Goal: Task Accomplishment & Management: Complete application form

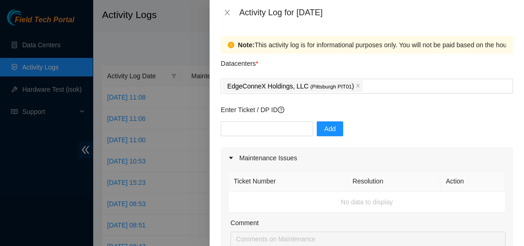
scroll to position [511, 0]
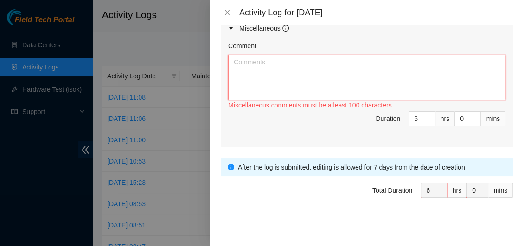
click at [272, 69] on textarea "Comment" at bounding box center [366, 77] width 277 height 45
click at [223, 10] on icon "close" at bounding box center [226, 12] width 7 height 7
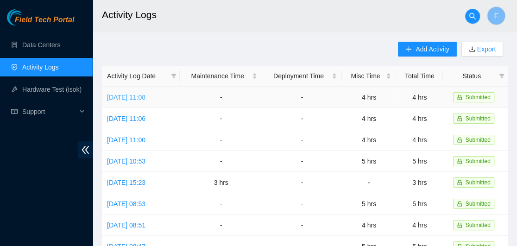
click at [143, 99] on link "[DATE] 11:08" at bounding box center [126, 97] width 38 height 7
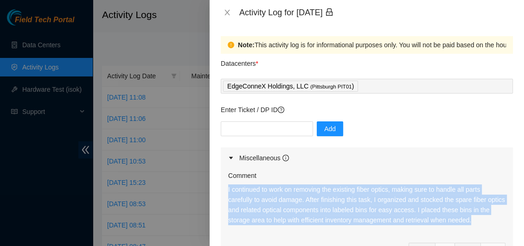
drag, startPoint x: 486, startPoint y: 219, endPoint x: 227, endPoint y: 188, distance: 261.3
click at [227, 188] on div "Comment I continued to work on removing the existing fiber optics, making sure …" at bounding box center [367, 224] width 292 height 110
copy p "I continued to work on removing the existing fiber optics, making sure to handl…"
click at [224, 10] on icon "close" at bounding box center [226, 12] width 7 height 7
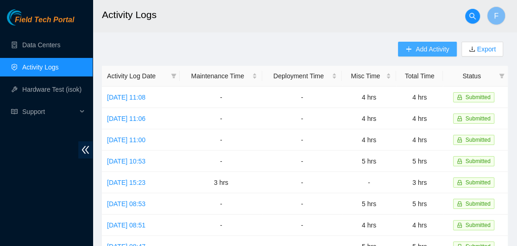
click at [426, 49] on span "Add Activity" at bounding box center [432, 49] width 33 height 10
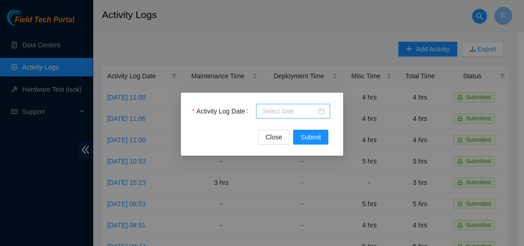
click at [322, 112] on div at bounding box center [292, 111] width 63 height 10
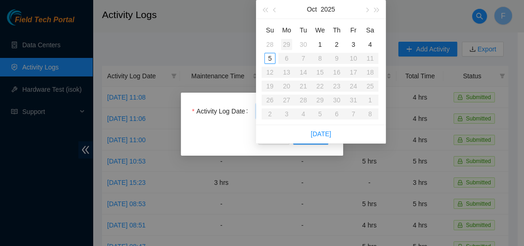
type input "[DATE]"
click at [285, 44] on div "29" at bounding box center [286, 44] width 11 height 11
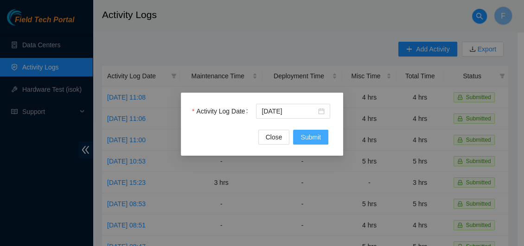
click at [304, 137] on span "Submit" at bounding box center [310, 137] width 20 height 10
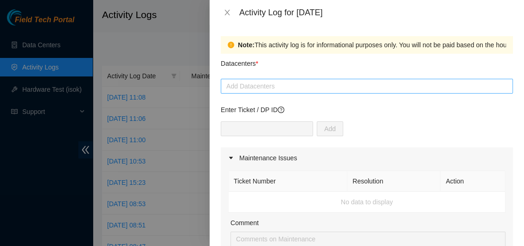
click at [289, 82] on div at bounding box center [366, 86] width 287 height 11
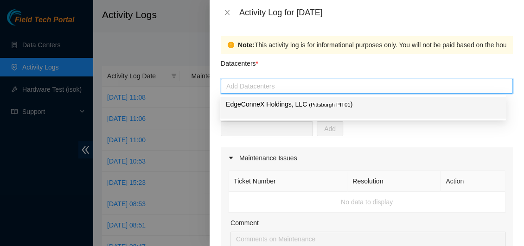
click at [280, 105] on p "EdgeConneX Holdings, LLC ( [GEOGRAPHIC_DATA] PIT01 )" at bounding box center [363, 104] width 274 height 11
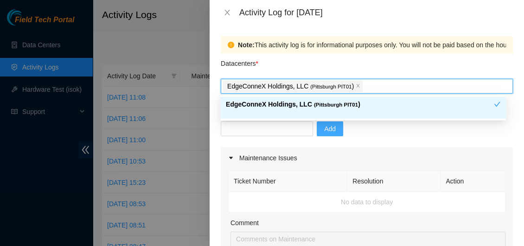
click at [324, 133] on span "Add" at bounding box center [330, 129] width 12 height 10
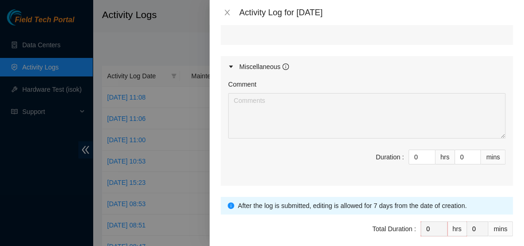
scroll to position [481, 0]
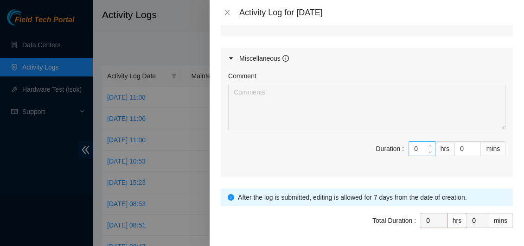
click at [411, 150] on input "0" at bounding box center [422, 149] width 26 height 14
type input "8"
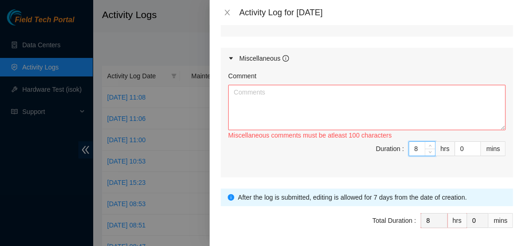
type input "8"
click at [251, 102] on textarea "Comment" at bounding box center [366, 107] width 277 height 45
paste textarea "I continued to work on removing the existing fiber optics, making sure to handl…"
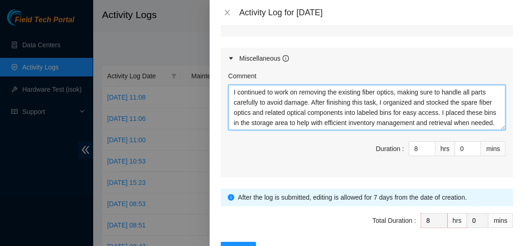
scroll to position [0, 0]
click at [473, 117] on textarea "I continued to work on removing the existing fiber optics, making sure to handl…" at bounding box center [366, 107] width 277 height 45
type textarea "I continued to work on removing the existing fiber optics, making sure to handl…"
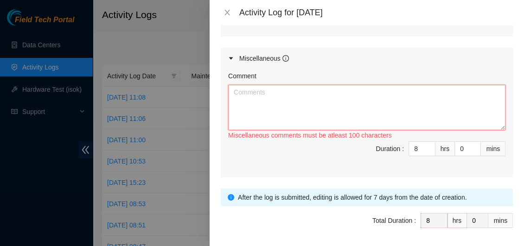
paste textarea "I focused on detaching the current fiber optics with great care to avoid any da…"
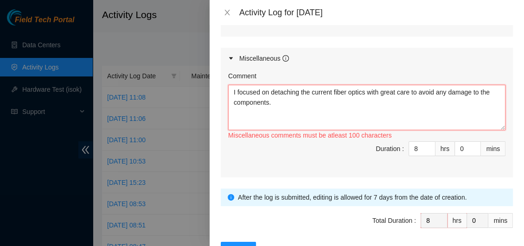
click at [311, 107] on textarea "I focused on detaching the current fiber optics with great care to avoid any da…" at bounding box center [366, 107] width 277 height 45
click at [233, 93] on textarea "I focused on detaching the current fiber optics with great care to avoid any da…" at bounding box center [366, 107] width 277 height 45
click at [299, 92] on textarea "I focused on detaching the current fiber optics with great care to avoid any da…" at bounding box center [366, 107] width 277 height 45
type textarea "I focused on the current fiber optics with great care to avoid any damage to th…"
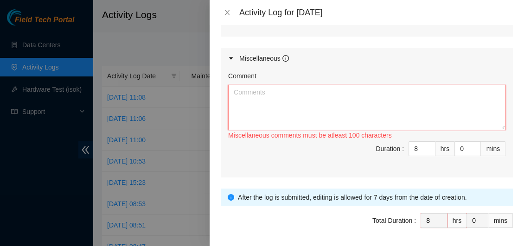
paste textarea "I organized the spare fiber optics and related optical parts into labeled bins …"
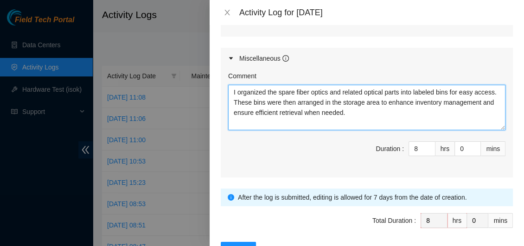
drag, startPoint x: 241, startPoint y: 91, endPoint x: 225, endPoint y: 90, distance: 15.3
click at [225, 90] on div "Comment I organized the spare fiber optics and related optical parts into label…" at bounding box center [367, 123] width 292 height 108
type textarea "Organized the spare fiber optics and related optical parts into labeled bins fo…"
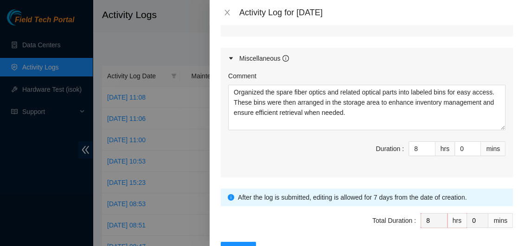
scroll to position [511, 0]
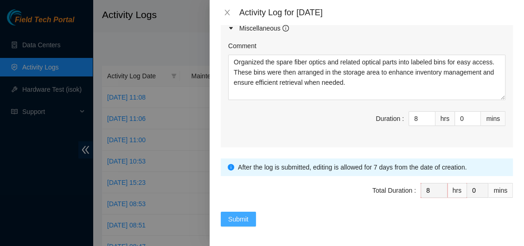
click at [243, 217] on span "Submit" at bounding box center [238, 219] width 20 height 10
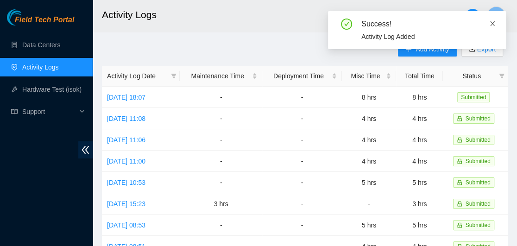
click at [494, 25] on icon "close" at bounding box center [492, 23] width 6 height 6
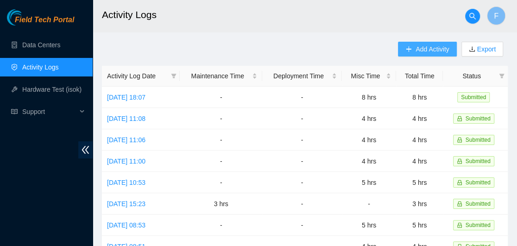
click at [434, 48] on span "Add Activity" at bounding box center [432, 49] width 33 height 10
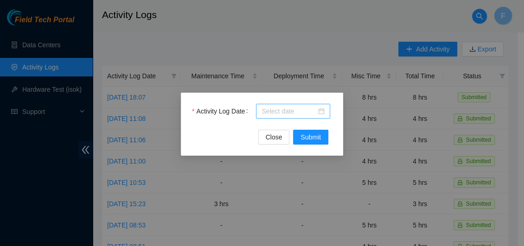
click at [321, 109] on div at bounding box center [292, 111] width 63 height 10
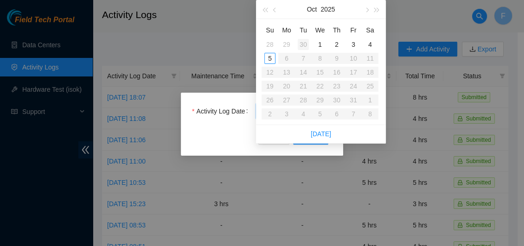
type input "[DATE]"
click at [302, 42] on div "30" at bounding box center [303, 44] width 11 height 11
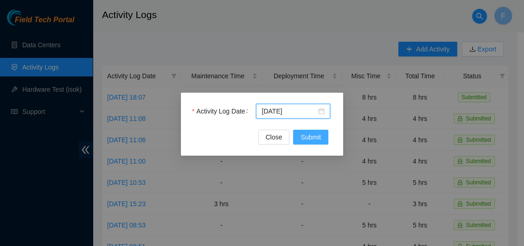
click at [312, 134] on span "Submit" at bounding box center [310, 137] width 20 height 10
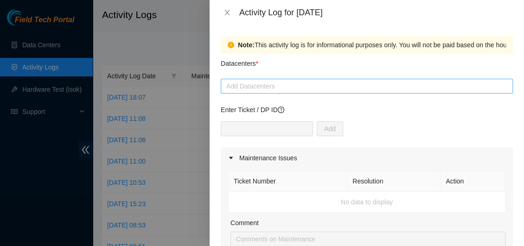
click at [311, 86] on div at bounding box center [366, 86] width 287 height 11
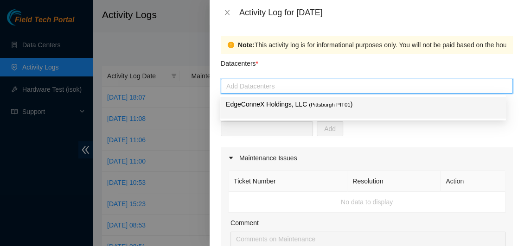
click at [292, 104] on p "EdgeConneX Holdings, LLC ( [GEOGRAPHIC_DATA] PIT01 )" at bounding box center [363, 104] width 274 height 11
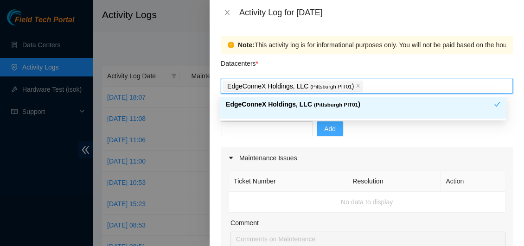
click at [324, 127] on span "Add" at bounding box center [330, 129] width 12 height 10
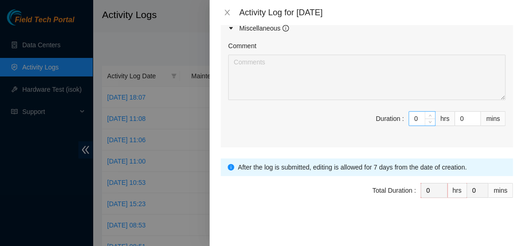
click at [415, 117] on input "0" at bounding box center [422, 119] width 26 height 14
type input "7"
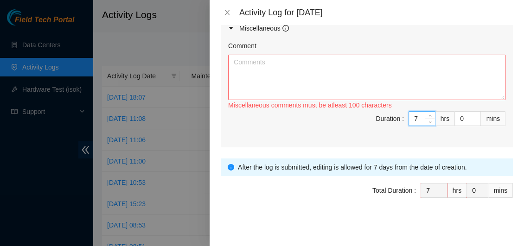
type input "7"
click at [302, 75] on textarea "Comment" at bounding box center [366, 77] width 277 height 45
paste textarea "I organized the spare fiber optics and related optical parts into labeled bins …"
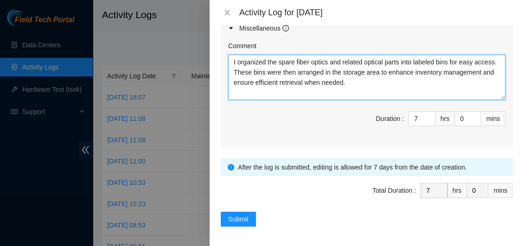
click at [232, 58] on textarea "I organized the spare fiber optics and related optical parts into labeled bins …" at bounding box center [366, 77] width 277 height 45
click at [302, 60] on textarea "Continued to organized the spare fiber optics and related optical parts into la…" at bounding box center [366, 77] width 277 height 45
click at [270, 70] on textarea "Continued to organize the spare fiber optics and related optical parts into lab…" at bounding box center [366, 77] width 277 height 45
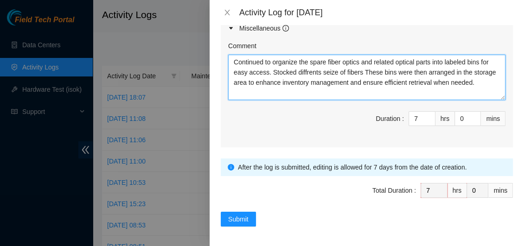
click at [359, 72] on textarea "Continued to organize the spare fiber optics and related optical parts into lab…" at bounding box center [366, 77] width 277 height 45
click at [300, 97] on textarea "Continued to organize the spare fiber optics and related optical parts into lab…" at bounding box center [366, 77] width 277 height 45
click at [380, 81] on textarea "Continued to organize the spare fiber optics and related optical parts into lab…" at bounding box center [366, 77] width 277 height 45
drag, startPoint x: 248, startPoint y: 82, endPoint x: 471, endPoint y: 86, distance: 223.0
click at [471, 86] on textarea "Continued to organize the spare fiber optics and related optical parts into lab…" at bounding box center [366, 77] width 277 height 45
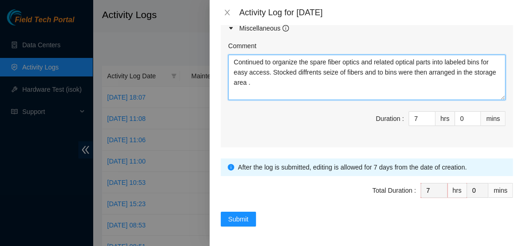
drag, startPoint x: 297, startPoint y: 86, endPoint x: 205, endPoint y: 60, distance: 95.4
click at [205, 60] on div "Activity Log for [DATE] Note: This activity log is for informational purposes o…" at bounding box center [262, 123] width 524 height 246
paste textarea "erent sizes of fibers, and the bins were then arranged in the storage area"
type textarea "Continued to organize the spare fiber optics and related optical parts into lab…"
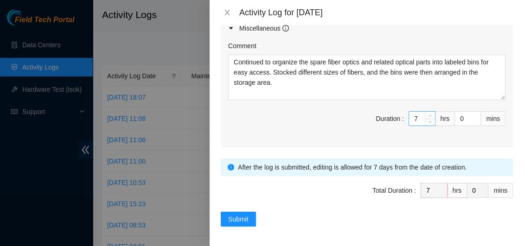
click at [410, 117] on input "7" at bounding box center [422, 119] width 26 height 14
click at [412, 117] on input "7" at bounding box center [422, 119] width 26 height 14
type input "0"
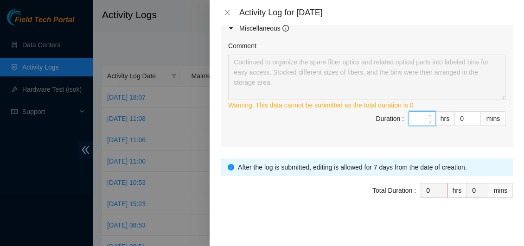
type input "8"
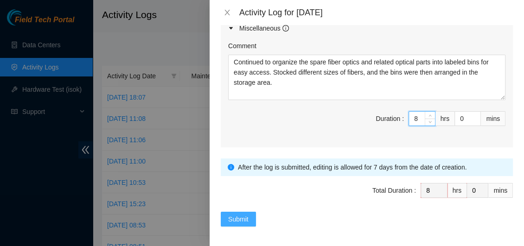
type input "8"
click at [234, 215] on span "Submit" at bounding box center [238, 219] width 20 height 10
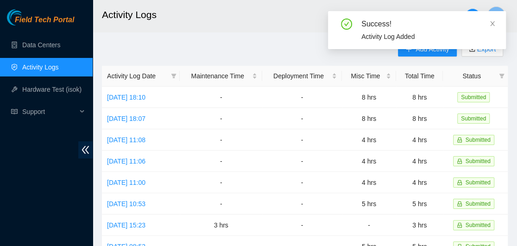
click at [488, 26] on div "Success!" at bounding box center [427, 24] width 133 height 11
click at [490, 25] on icon "close" at bounding box center [492, 23] width 6 height 6
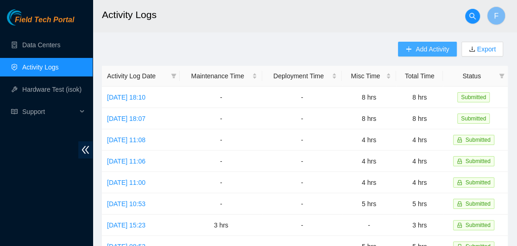
click at [428, 47] on span "Add Activity" at bounding box center [432, 49] width 33 height 10
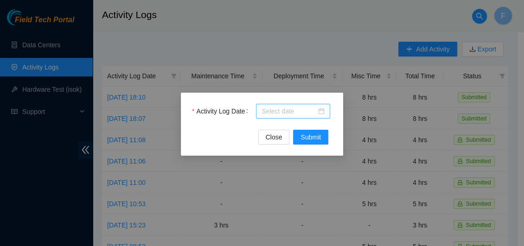
click at [320, 112] on div at bounding box center [292, 111] width 63 height 10
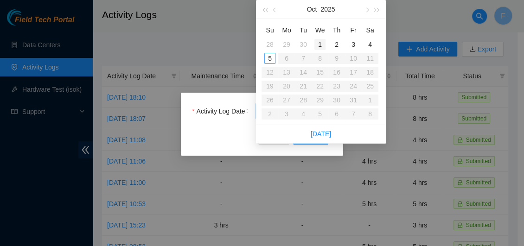
type input "[DATE]"
click at [320, 44] on div "1" at bounding box center [319, 44] width 11 height 11
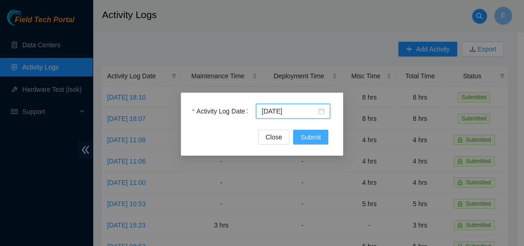
click at [312, 139] on span "Submit" at bounding box center [310, 137] width 20 height 10
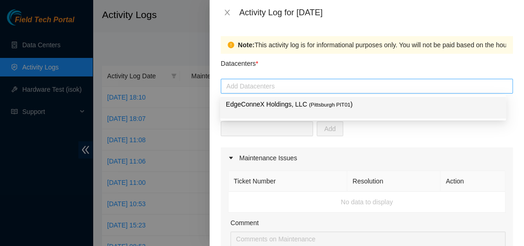
click at [304, 87] on div at bounding box center [366, 86] width 287 height 11
click at [294, 104] on p "EdgeConneX Holdings, LLC ( [GEOGRAPHIC_DATA] PIT01 )" at bounding box center [363, 104] width 274 height 11
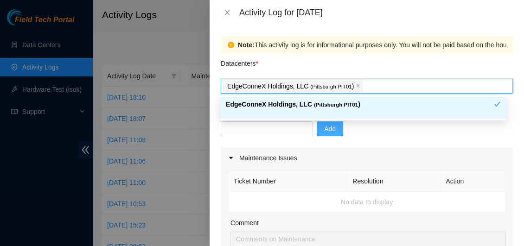
click at [328, 129] on span "Add" at bounding box center [330, 129] width 12 height 10
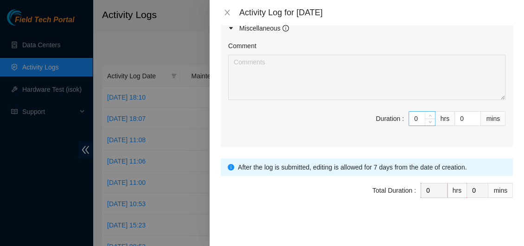
click at [414, 119] on input "0" at bounding box center [422, 119] width 26 height 14
type input "7"
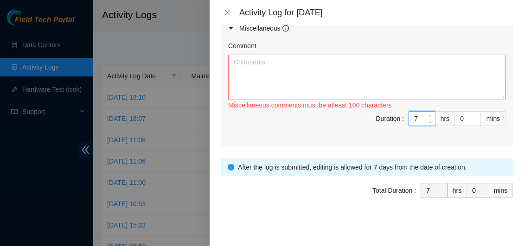
type input "7"
click at [309, 77] on textarea "Comment" at bounding box center [366, 77] width 277 height 45
click at [300, 76] on textarea "Comment" at bounding box center [366, 77] width 277 height 45
click at [299, 76] on textarea "Comment" at bounding box center [366, 77] width 277 height 45
click at [226, 13] on icon "close" at bounding box center [226, 13] width 5 height 6
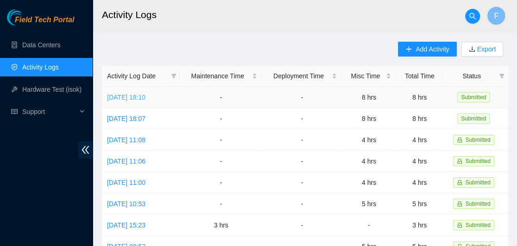
click at [146, 95] on link "[DATE] 18:10" at bounding box center [126, 97] width 38 height 7
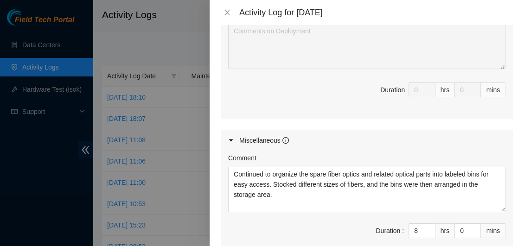
scroll to position [454, 0]
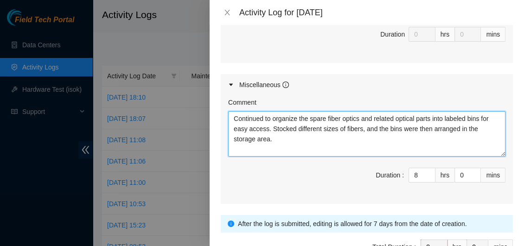
drag, startPoint x: 279, startPoint y: 142, endPoint x: 230, endPoint y: 120, distance: 53.9
click at [230, 120] on textarea "Continued to organize the spare fiber optics and related optical parts into lab…" at bounding box center [366, 133] width 277 height 45
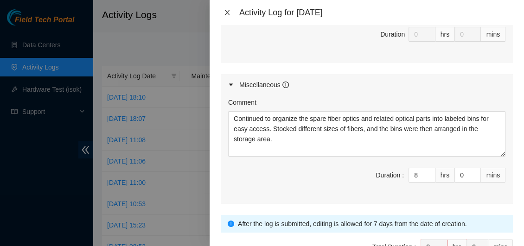
click at [228, 13] on icon "close" at bounding box center [226, 13] width 5 height 6
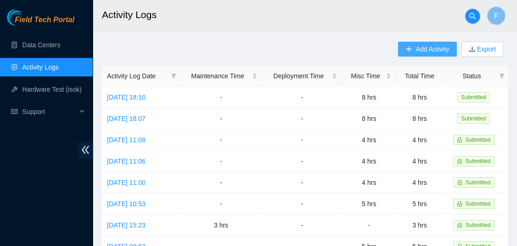
click at [429, 49] on span "Add Activity" at bounding box center [432, 49] width 33 height 10
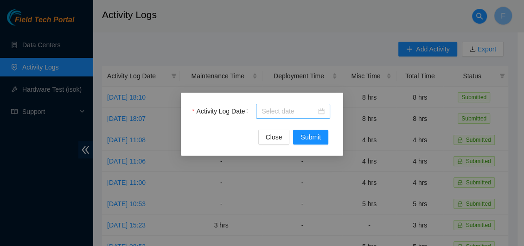
click at [322, 110] on div at bounding box center [292, 111] width 63 height 10
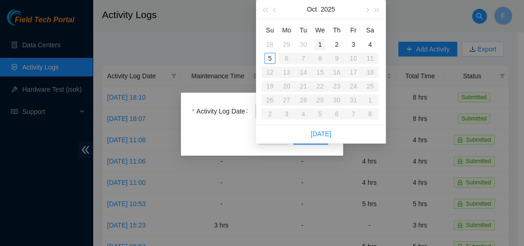
type input "[DATE]"
click at [321, 44] on div "1" at bounding box center [319, 44] width 11 height 11
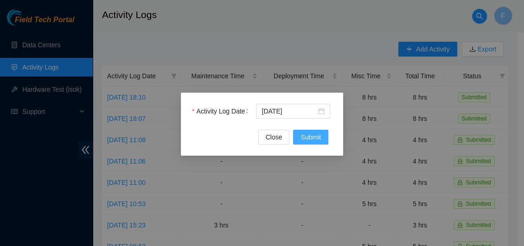
click at [306, 139] on span "Submit" at bounding box center [310, 137] width 20 height 10
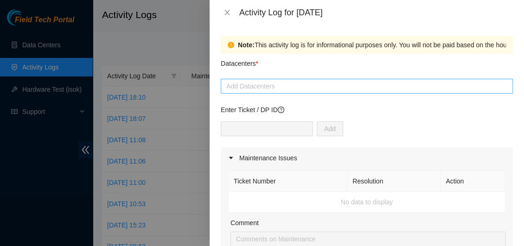
click at [290, 86] on div at bounding box center [366, 86] width 287 height 11
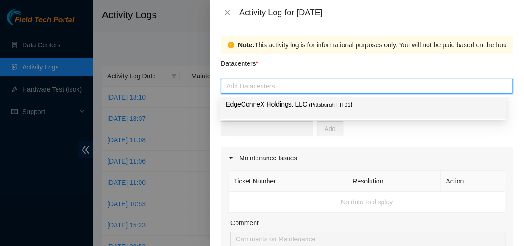
click at [279, 108] on p "EdgeConneX Holdings, LLC ( [GEOGRAPHIC_DATA] PIT01 )" at bounding box center [363, 104] width 274 height 11
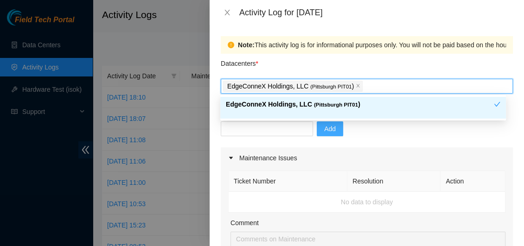
click at [324, 126] on span "Add" at bounding box center [330, 129] width 12 height 10
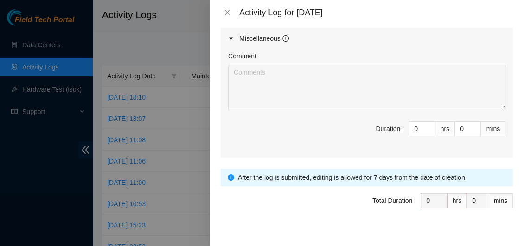
scroll to position [511, 0]
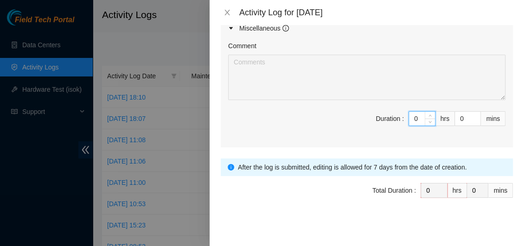
click at [414, 119] on input "0" at bounding box center [422, 119] width 26 height 14
type input "9"
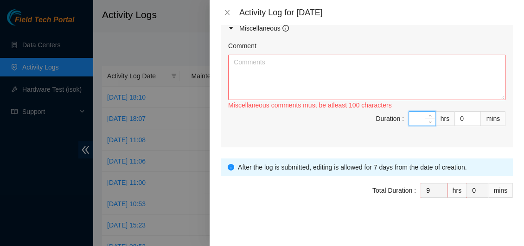
type input "0"
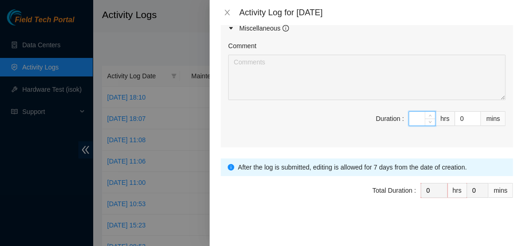
type input "8"
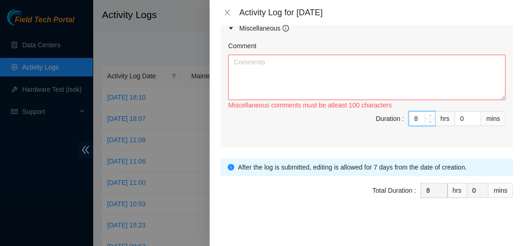
type input "8"
click at [313, 76] on textarea "Comment" at bounding box center [366, 77] width 277 height 45
paste textarea "Continued to organize the spare fiber optics and related optical parts into lab…"
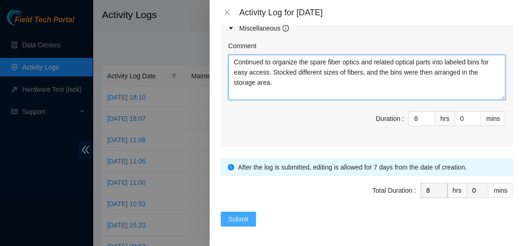
type textarea "Continued to organize the spare fiber optics and related optical parts into lab…"
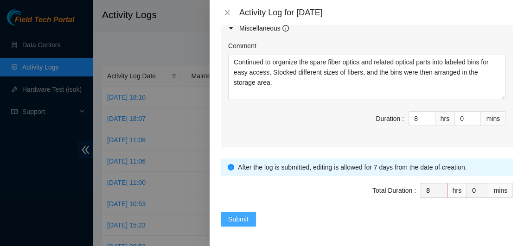
click at [240, 215] on span "Submit" at bounding box center [238, 219] width 20 height 10
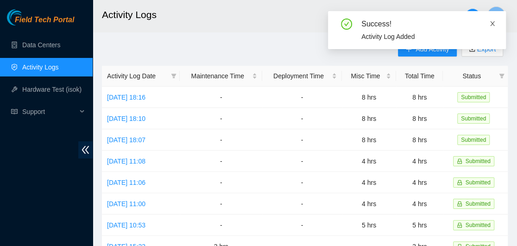
click at [494, 21] on icon "close" at bounding box center [492, 23] width 6 height 6
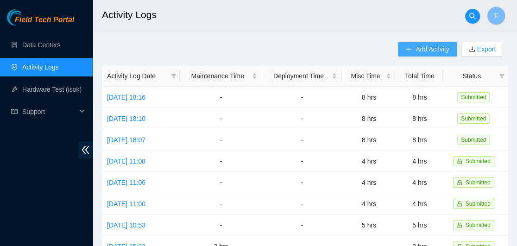
click at [427, 53] on span "Add Activity" at bounding box center [432, 49] width 33 height 10
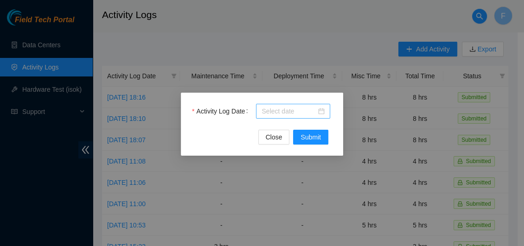
click at [320, 114] on div at bounding box center [292, 111] width 63 height 10
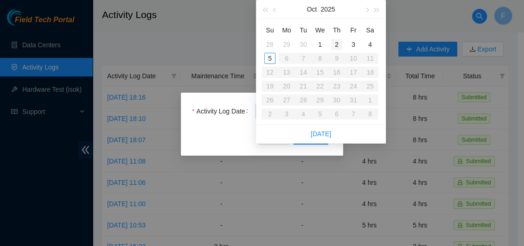
type input "[DATE]"
click at [338, 44] on div "2" at bounding box center [336, 44] width 11 height 11
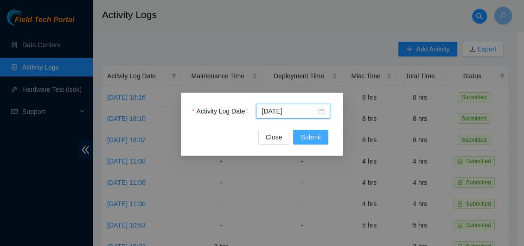
click at [313, 135] on span "Submit" at bounding box center [310, 137] width 20 height 10
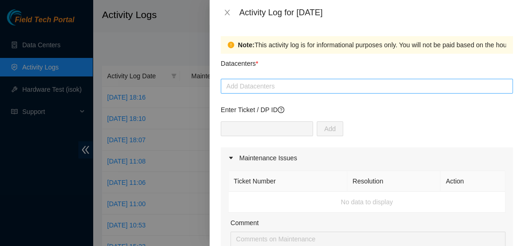
click at [278, 87] on div at bounding box center [366, 86] width 287 height 11
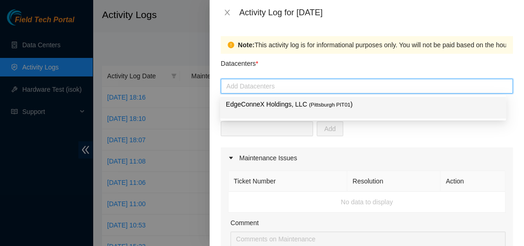
click at [275, 104] on p "EdgeConneX Holdings, LLC ( [GEOGRAPHIC_DATA] PIT01 )" at bounding box center [363, 104] width 274 height 11
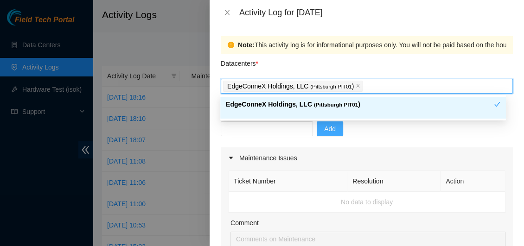
click at [324, 127] on span "Add" at bounding box center [330, 129] width 12 height 10
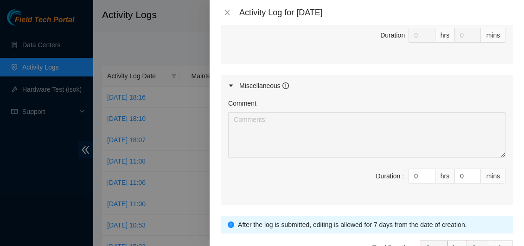
scroll to position [464, 0]
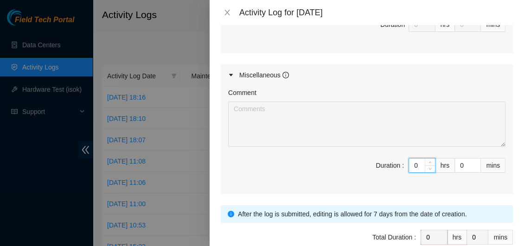
click at [410, 162] on input "0" at bounding box center [422, 165] width 26 height 14
type input "7"
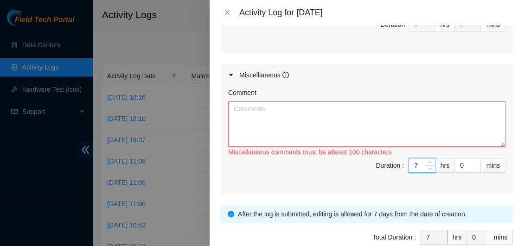
type input "7"
click at [249, 121] on textarea "Comment" at bounding box center [366, 123] width 277 height 45
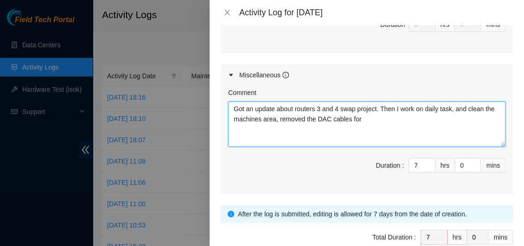
click at [316, 117] on textarea "Got an update about routers 3 and 4 swap project. Then I work on daily task, an…" at bounding box center [366, 123] width 277 height 45
click at [387, 116] on textarea "Got an update about routers 3 and 4 swap project. Then I work on daily task, an…" at bounding box center [366, 123] width 277 height 45
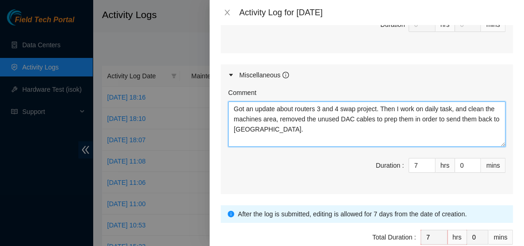
paste textarea "the routers 3 and 4 swap project. Then I work on daily tasks and clean the mach…"
click at [327, 131] on textarea "Got an update about the routers 3 and 4 swap project. Then I work on daily task…" at bounding box center [366, 123] width 277 height 45
type textarea "Got an update about the routers 3 and 4 swap project. Then I work on daily task…"
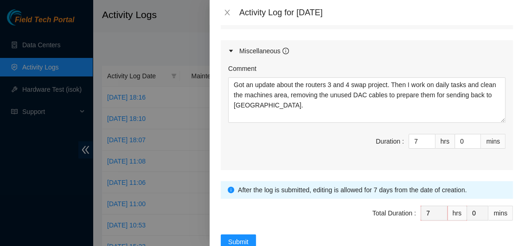
scroll to position [511, 0]
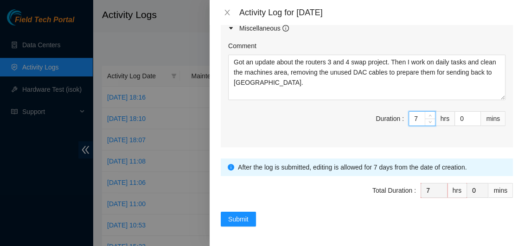
click at [413, 119] on input "7" at bounding box center [422, 119] width 26 height 14
type input "0"
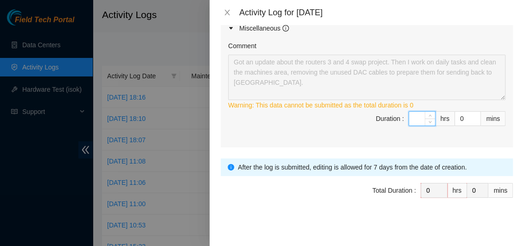
type input "8"
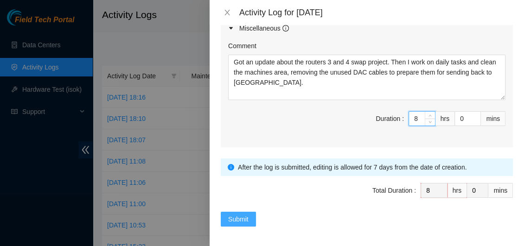
type input "8"
click at [237, 217] on span "Submit" at bounding box center [238, 219] width 20 height 10
type input "0"
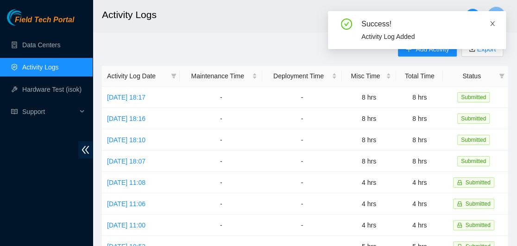
click at [492, 25] on icon "close" at bounding box center [492, 23] width 6 height 6
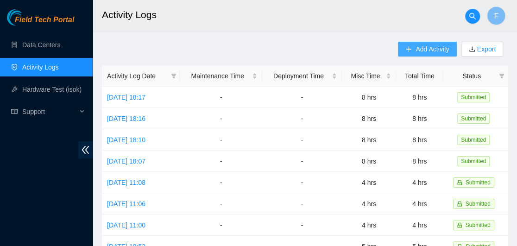
click at [437, 48] on span "Add Activity" at bounding box center [432, 49] width 33 height 10
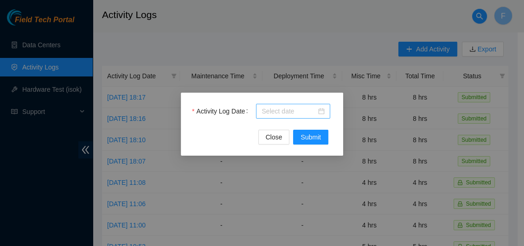
click at [322, 112] on div at bounding box center [292, 111] width 63 height 10
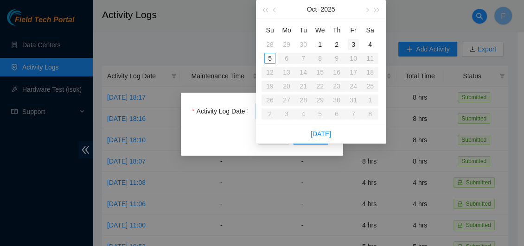
type input "[DATE]"
click at [355, 44] on div "3" at bounding box center [353, 44] width 11 height 11
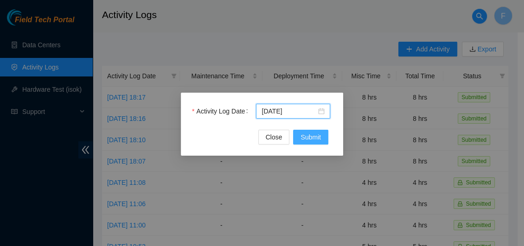
click at [306, 138] on span "Submit" at bounding box center [310, 137] width 20 height 10
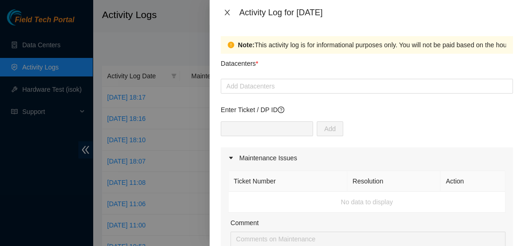
click at [227, 12] on icon "close" at bounding box center [226, 12] width 7 height 7
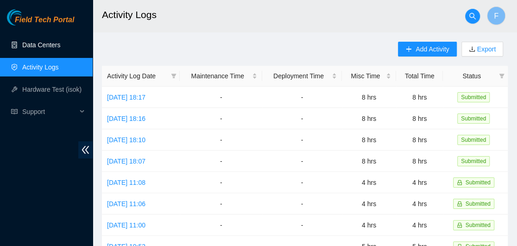
click at [46, 43] on link "Data Centers" at bounding box center [41, 44] width 38 height 7
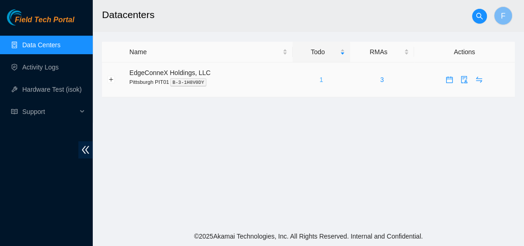
click at [320, 77] on link "1" at bounding box center [321, 79] width 4 height 7
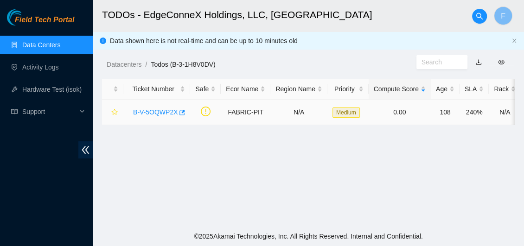
click at [158, 109] on link "B-V-5OQWP2X" at bounding box center [155, 111] width 44 height 7
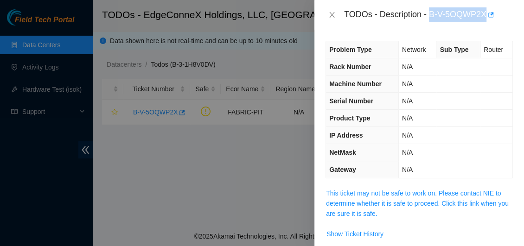
drag, startPoint x: 431, startPoint y: 14, endPoint x: 485, endPoint y: 13, distance: 54.2
click at [485, 13] on div "TODOs - Description - B-V-5OQWP2X" at bounding box center [428, 14] width 169 height 15
copy div "B-V-5OQWP2X"
click at [391, 195] on link "This ticket may not be safe to work on. Please contact NIE to determine whether…" at bounding box center [417, 204] width 183 height 28
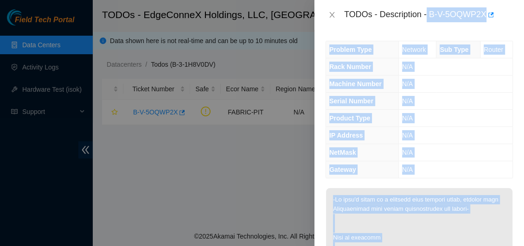
drag, startPoint x: 421, startPoint y: 91, endPoint x: 425, endPoint y: 13, distance: 78.4
click at [425, 13] on div "TODOs - Description - B-V-5OQWP2X Problem Type Network Sub Type Router Rack Num…" at bounding box center [418, 123] width 209 height 246
copy div "B-V-5OQWP2X Problem Type Network Sub Type Router Rack Number N/A Machine Number…"
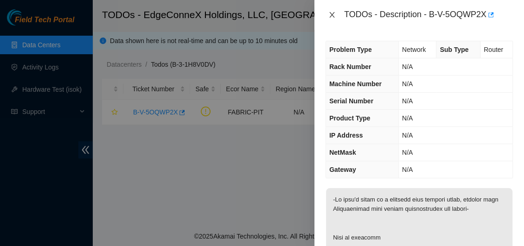
click at [330, 13] on icon "close" at bounding box center [331, 15] width 5 height 6
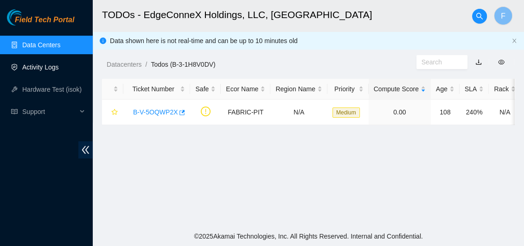
click at [51, 68] on link "Activity Logs" at bounding box center [40, 66] width 37 height 7
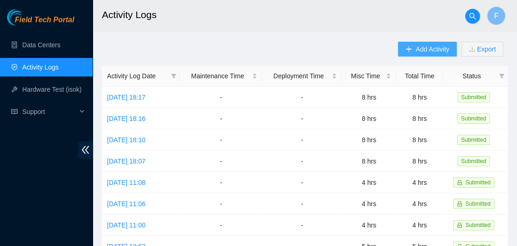
click at [435, 48] on span "Add Activity" at bounding box center [432, 49] width 33 height 10
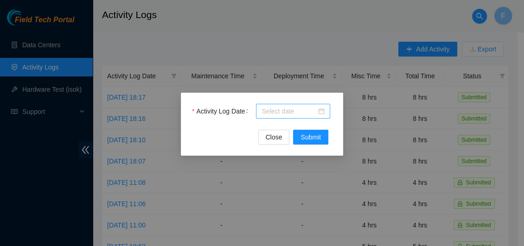
click at [319, 111] on div at bounding box center [292, 111] width 63 height 10
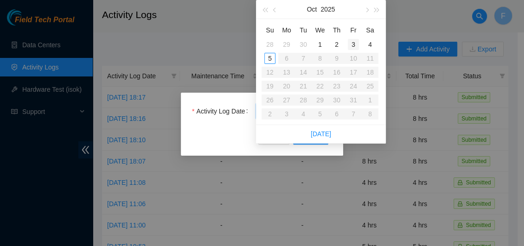
type input "[DATE]"
click at [355, 44] on div "3" at bounding box center [353, 44] width 11 height 11
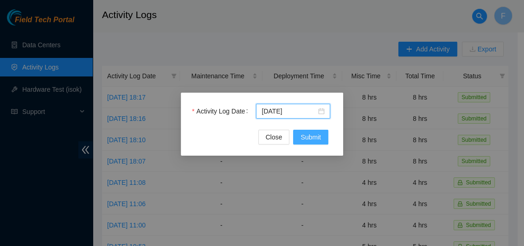
click at [300, 137] on span "Submit" at bounding box center [310, 137] width 20 height 10
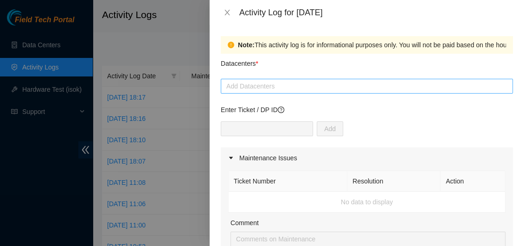
click at [262, 87] on div at bounding box center [366, 86] width 287 height 11
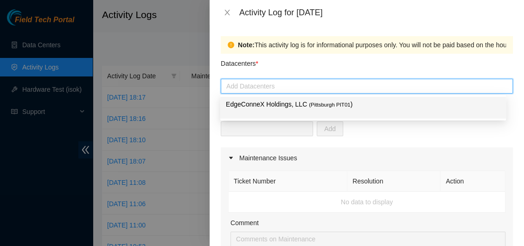
click at [264, 107] on p "EdgeConneX Holdings, LLC ( [GEOGRAPHIC_DATA] PIT01 )" at bounding box center [363, 104] width 274 height 11
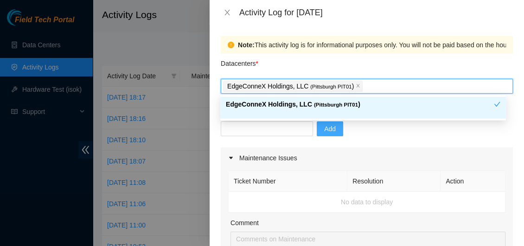
click at [324, 131] on span "Add" at bounding box center [330, 129] width 12 height 10
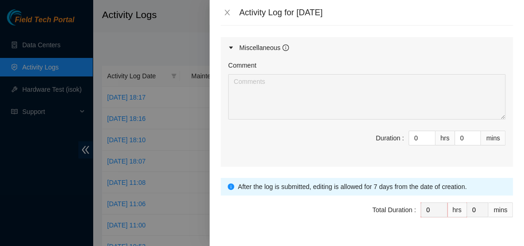
scroll to position [511, 0]
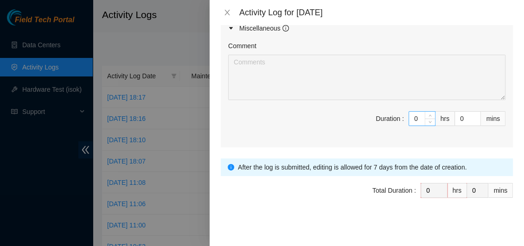
click at [412, 117] on input "0" at bounding box center [422, 119] width 26 height 14
type input "08"
type input "8"
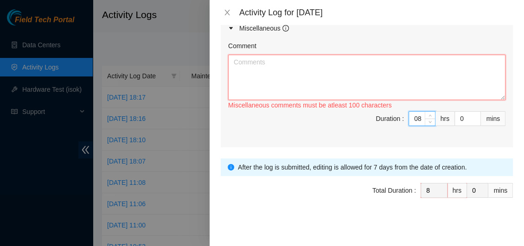
click at [289, 72] on textarea "Comment" at bounding box center [366, 77] width 277 height 45
type input "8"
paste textarea "I worked on ticket B-V-5OQWP2X, pending resolution for [DATE]. Before disconnec…"
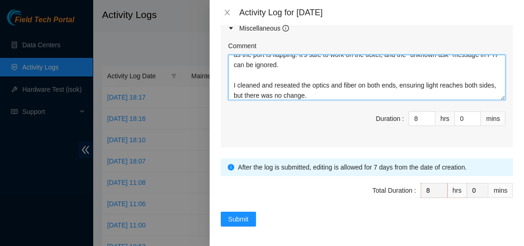
scroll to position [0, 0]
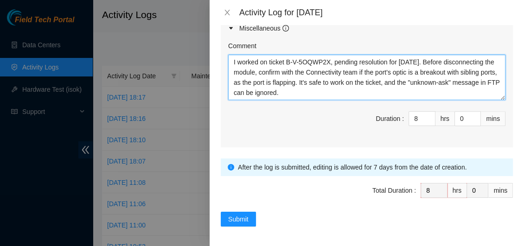
drag, startPoint x: 330, startPoint y: 62, endPoint x: 287, endPoint y: 60, distance: 43.6
click at [287, 60] on textarea "I worked on ticket B-V-5OQWP2X, pending resolution for [DATE]. Before disconnec…" at bounding box center [366, 77] width 277 height 45
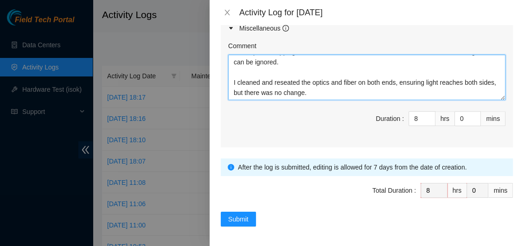
type textarea "I worked on ticket B-V-5OQWP2X, pending resolution for [DATE]. Before disconnec…"
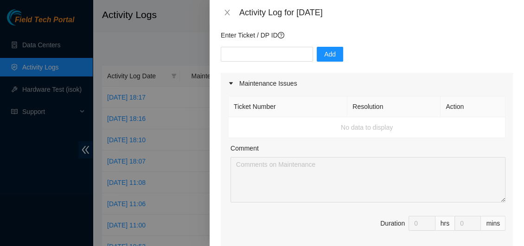
scroll to position [71, 0]
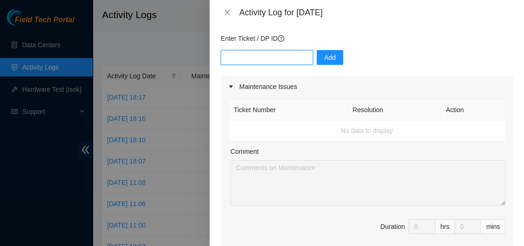
click at [260, 58] on input "text" at bounding box center [267, 57] width 92 height 15
paste input "B-V-5OQWP2X,"
type input "B-V-5OQWP2X,"
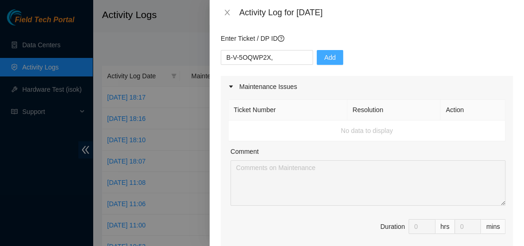
click at [324, 58] on span "Add" at bounding box center [330, 57] width 12 height 10
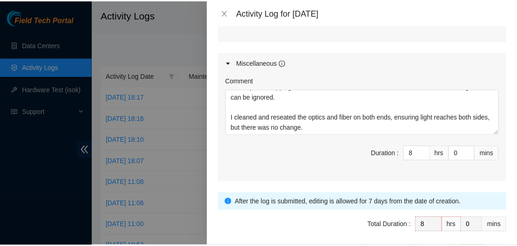
scroll to position [511, 0]
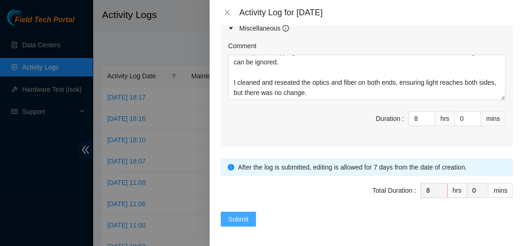
click at [239, 216] on span "Submit" at bounding box center [238, 219] width 20 height 10
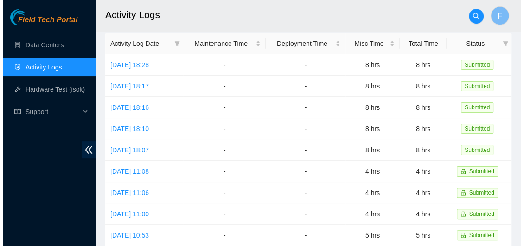
scroll to position [31, 0]
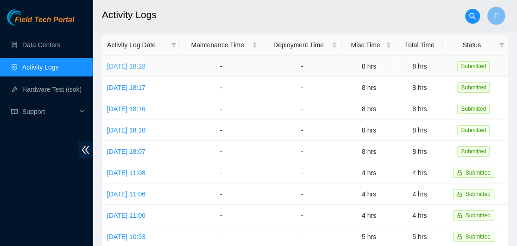
click at [146, 66] on link "[DATE] 18:28" at bounding box center [126, 66] width 38 height 7
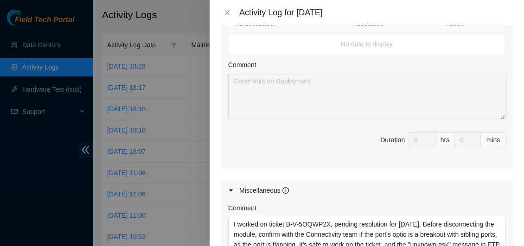
scroll to position [490, 0]
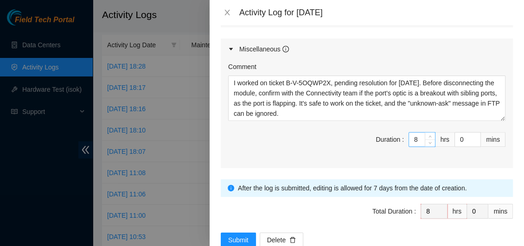
click at [415, 139] on input "8" at bounding box center [422, 140] width 26 height 14
type input "0"
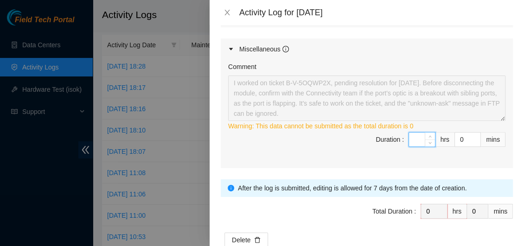
type input "6"
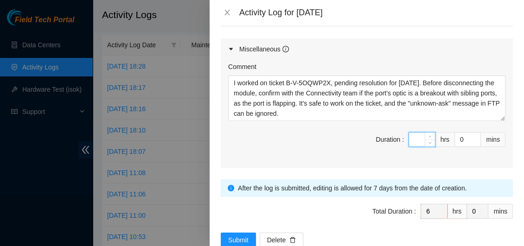
type input "0"
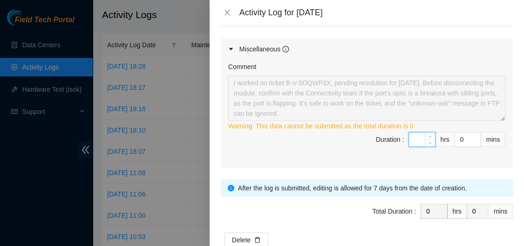
type input "5"
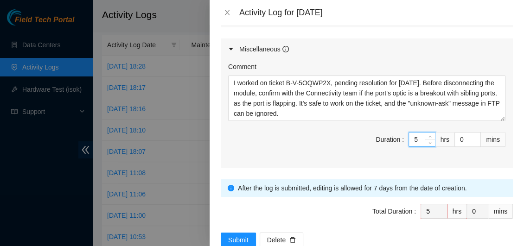
type input "5"
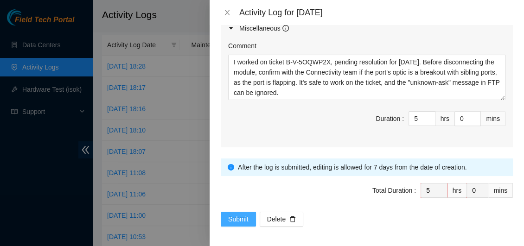
click at [234, 214] on span "Submit" at bounding box center [238, 219] width 20 height 10
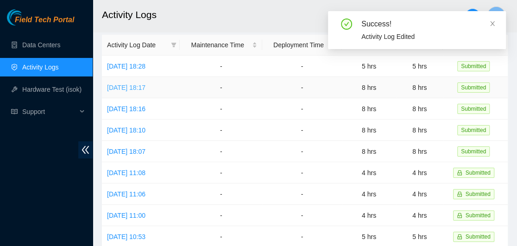
click at [141, 86] on link "[DATE] 18:17" at bounding box center [126, 87] width 38 height 7
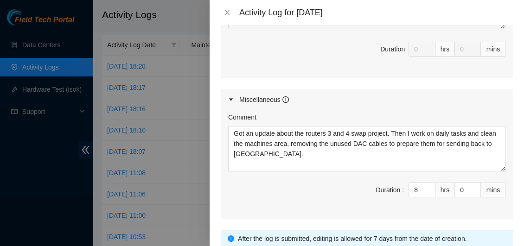
scroll to position [465, 0]
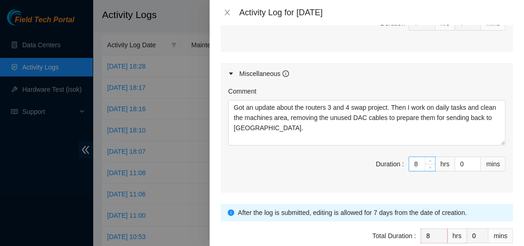
click at [412, 164] on input "8" at bounding box center [422, 164] width 26 height 14
type input "0"
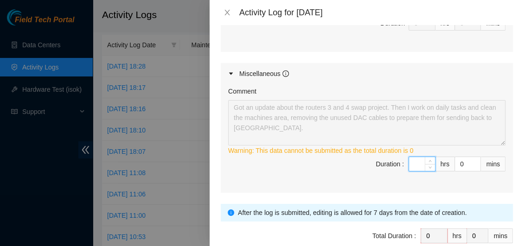
type input "5"
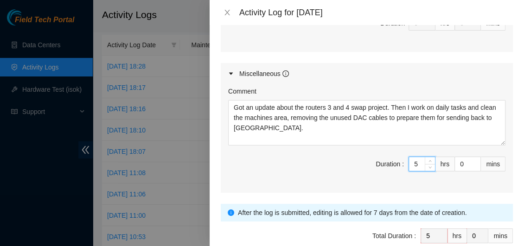
type input "5"
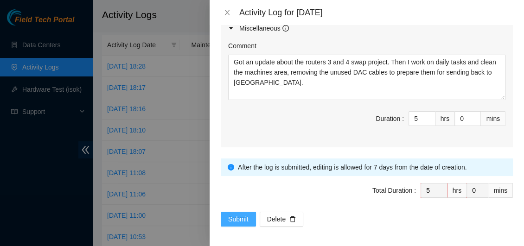
click at [247, 216] on span "Submit" at bounding box center [238, 219] width 20 height 10
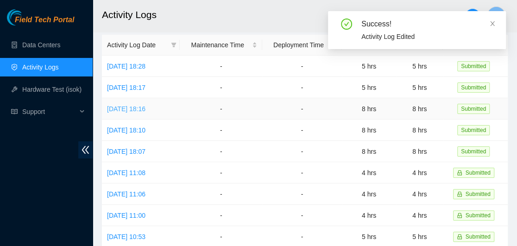
click at [139, 109] on link "[DATE] 18:16" at bounding box center [126, 108] width 38 height 7
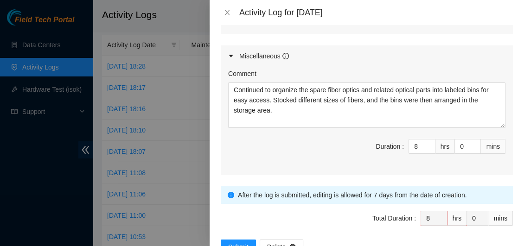
scroll to position [495, 0]
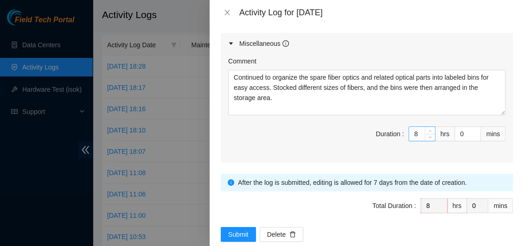
click at [411, 135] on input "8" at bounding box center [422, 134] width 26 height 14
type input "0"
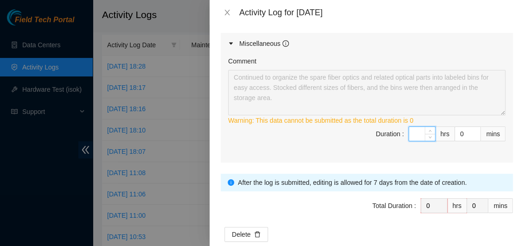
type input "4"
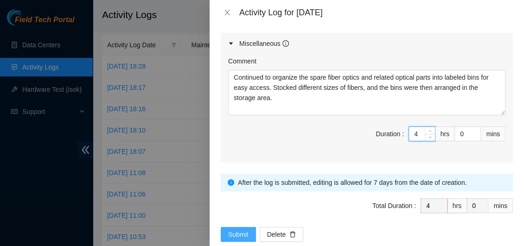
type input "4"
click at [238, 234] on span "Submit" at bounding box center [238, 234] width 20 height 10
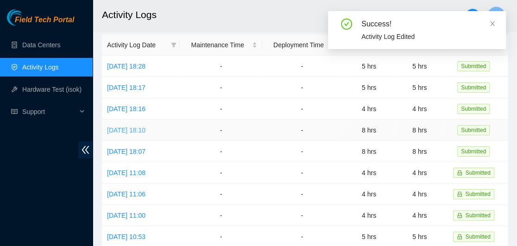
click at [146, 128] on link "[DATE] 18:10" at bounding box center [126, 130] width 38 height 7
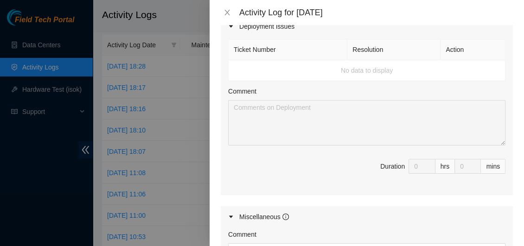
scroll to position [457, 0]
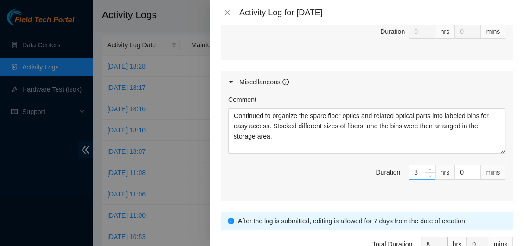
click at [412, 170] on input "8" at bounding box center [422, 172] width 26 height 14
type input "0"
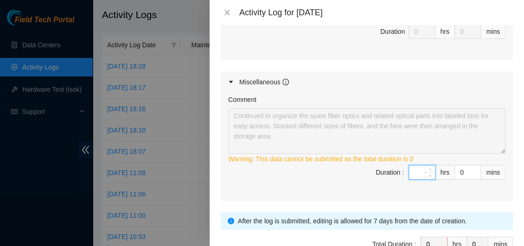
type input "4"
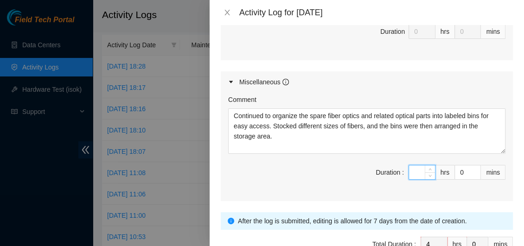
type input "0"
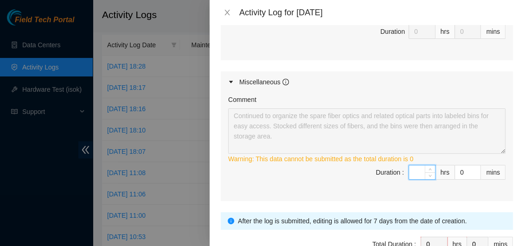
type input "5"
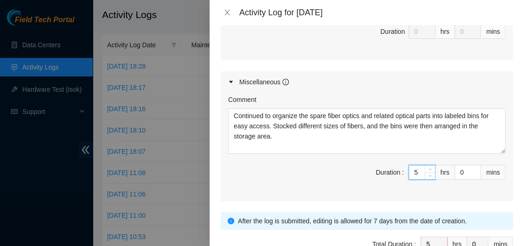
type input "5"
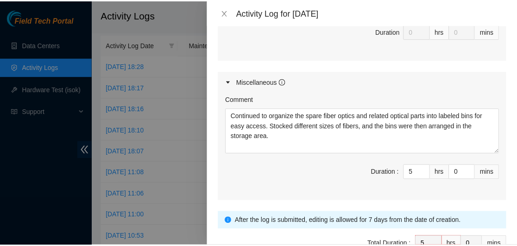
scroll to position [511, 0]
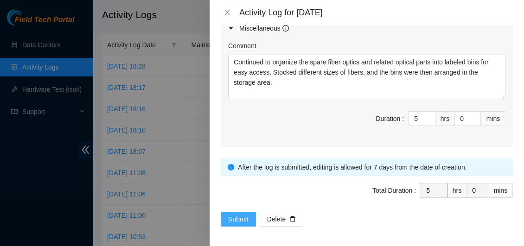
click at [238, 212] on button "Submit" at bounding box center [238, 219] width 35 height 15
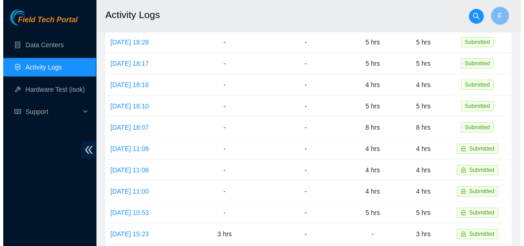
scroll to position [63, 0]
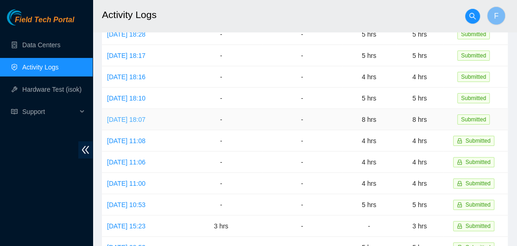
click at [146, 117] on link "[DATE] 18:07" at bounding box center [126, 119] width 38 height 7
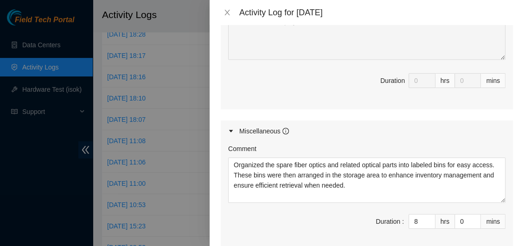
scroll to position [416, 0]
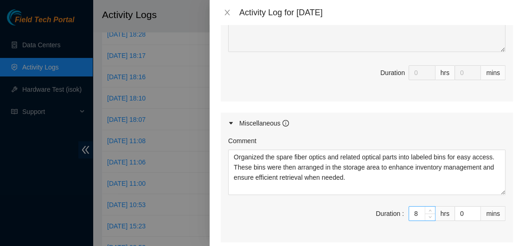
click at [410, 209] on input "8" at bounding box center [422, 214] width 26 height 14
type input "0"
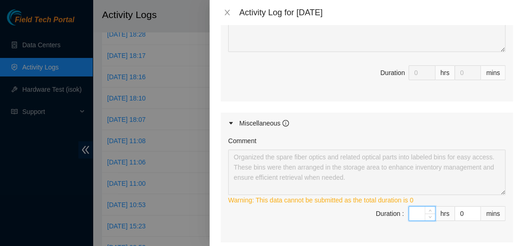
type input "6"
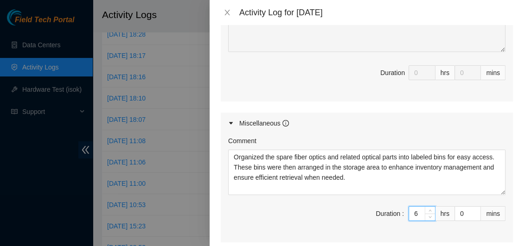
type input "6"
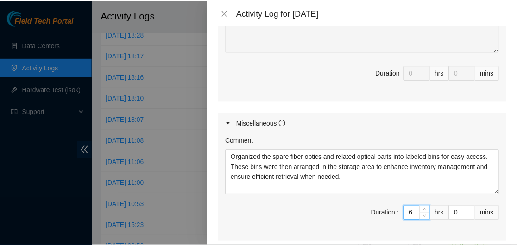
scroll to position [511, 0]
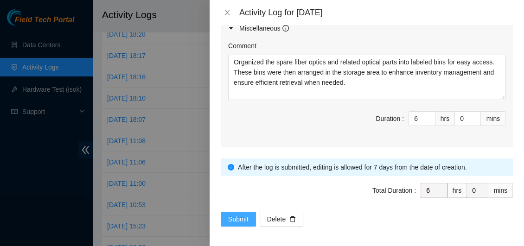
click at [241, 220] on span "Submit" at bounding box center [238, 219] width 20 height 10
